Goal: Information Seeking & Learning: Find specific fact

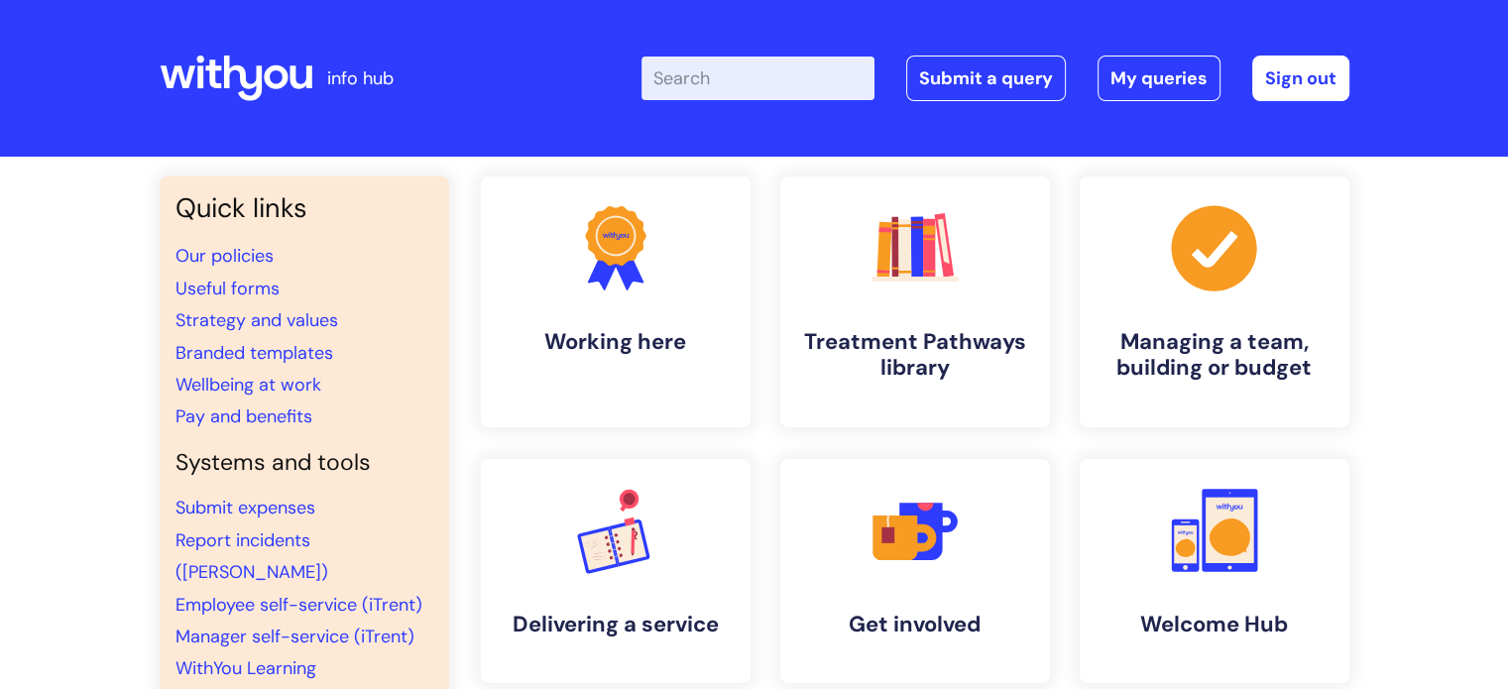
click at [787, 78] on input "Enter your search term here..." at bounding box center [757, 79] width 233 height 44
type input "development time"
click button "Search" at bounding box center [0, 0] width 0 height 0
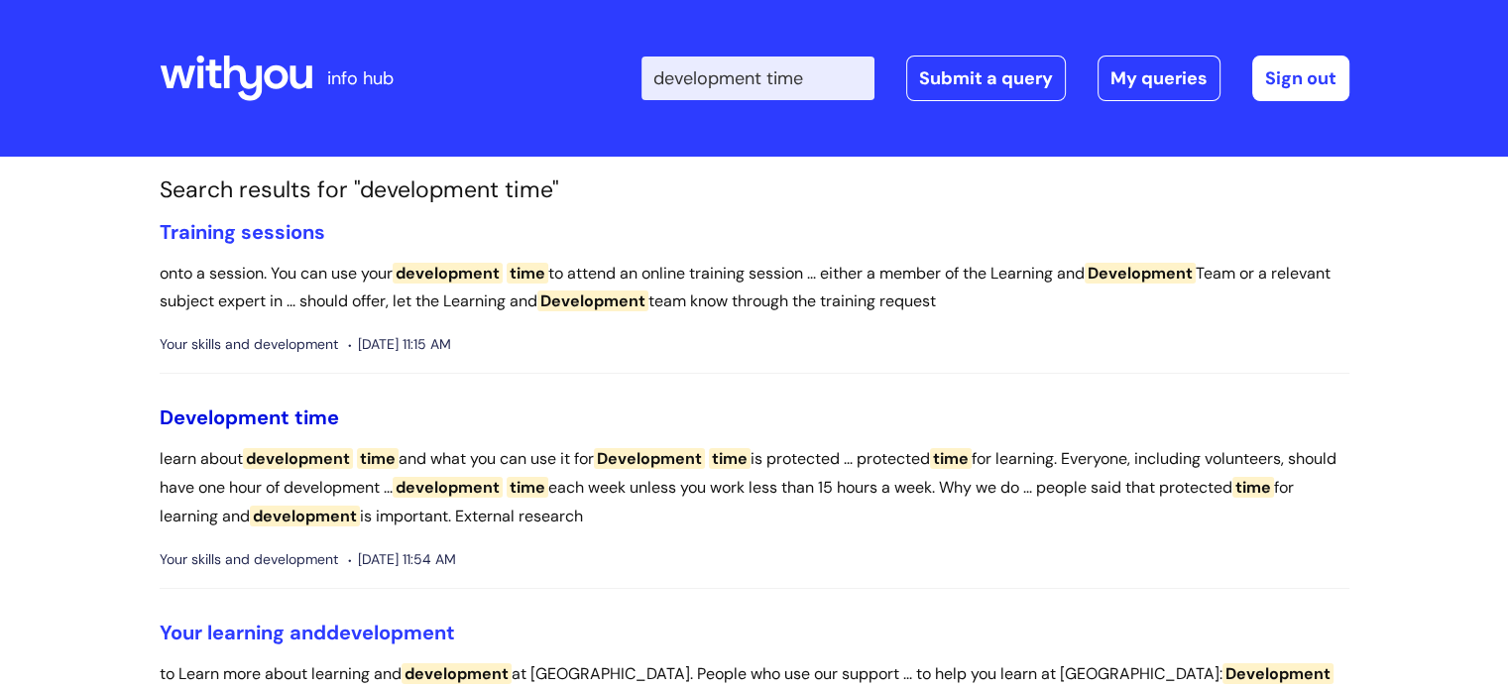
click at [261, 423] on span "Development" at bounding box center [225, 417] width 130 height 26
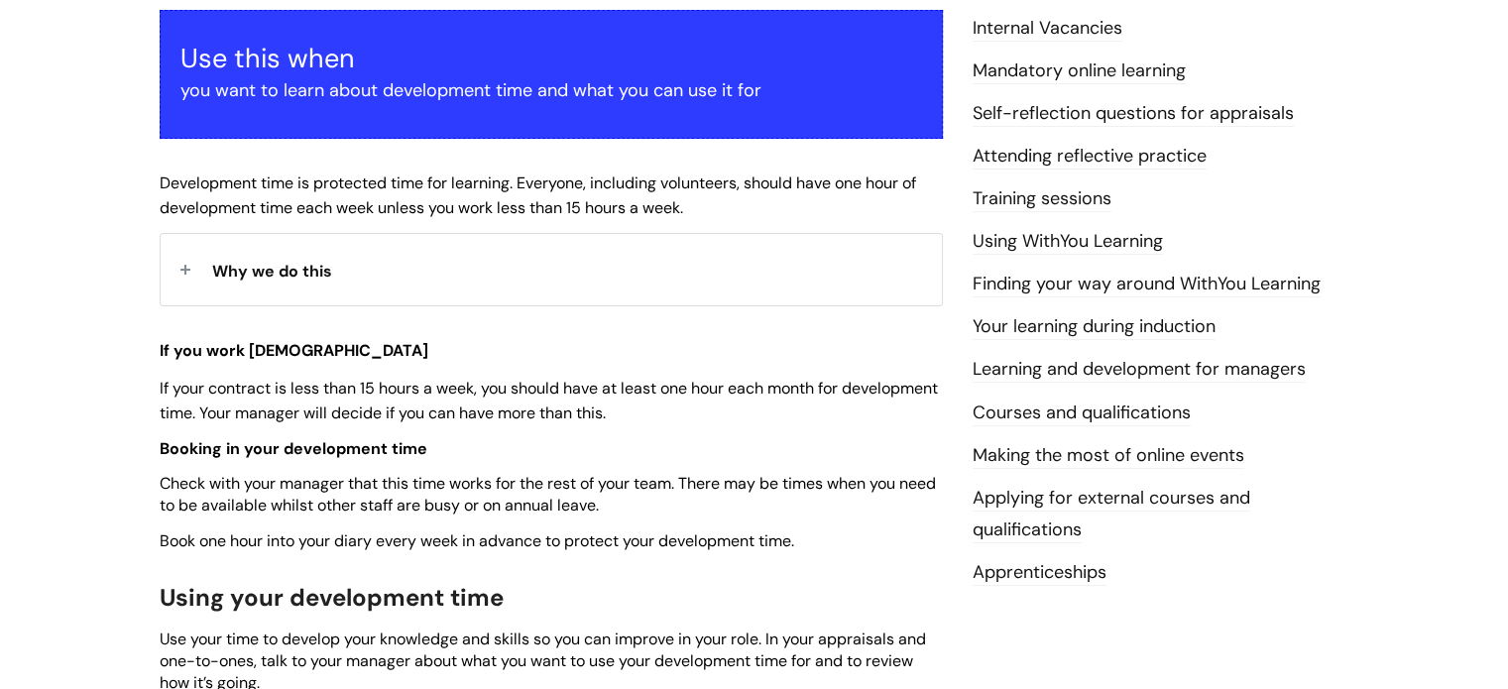
scroll to position [375, 0]
